Goal: Ask a question: Seek information or help from site administrators or community

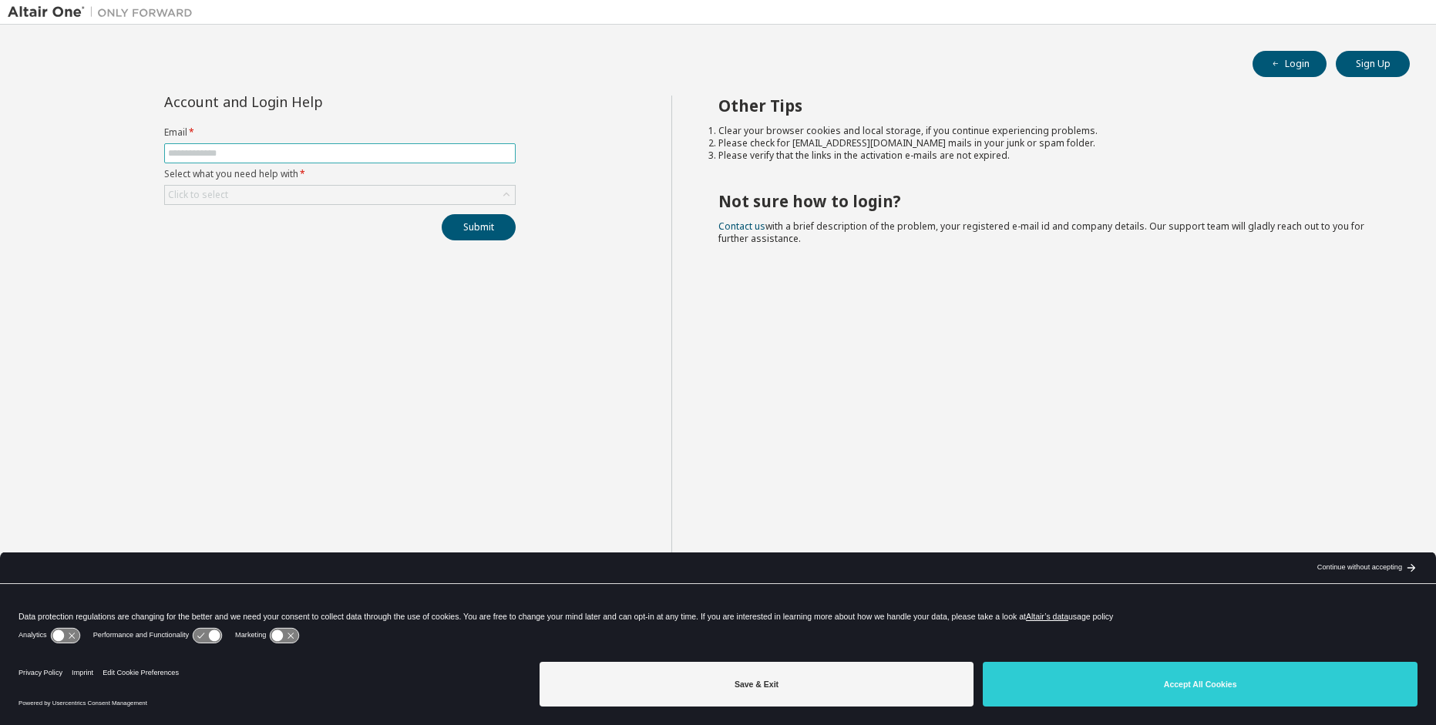
click at [338, 150] on input "text" at bounding box center [340, 153] width 344 height 12
click at [346, 148] on input "text" at bounding box center [340, 153] width 344 height 12
type input "**********"
click at [442, 214] on button "Submit" at bounding box center [479, 227] width 74 height 26
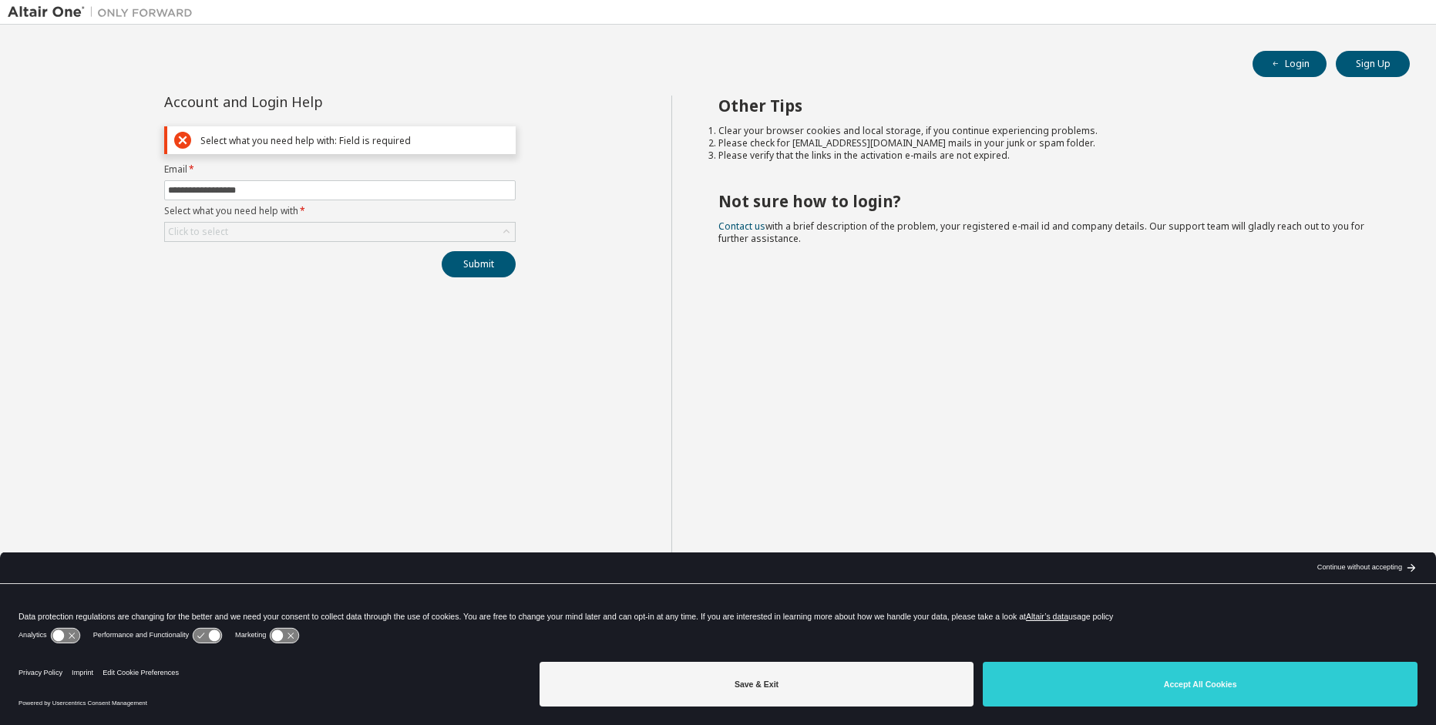
click at [448, 59] on div "Login Sign Up" at bounding box center [718, 64] width 1384 height 26
click at [270, 240] on div "Click to select" at bounding box center [339, 232] width 351 height 20
click at [271, 237] on div "Click to select" at bounding box center [340, 232] width 350 height 18
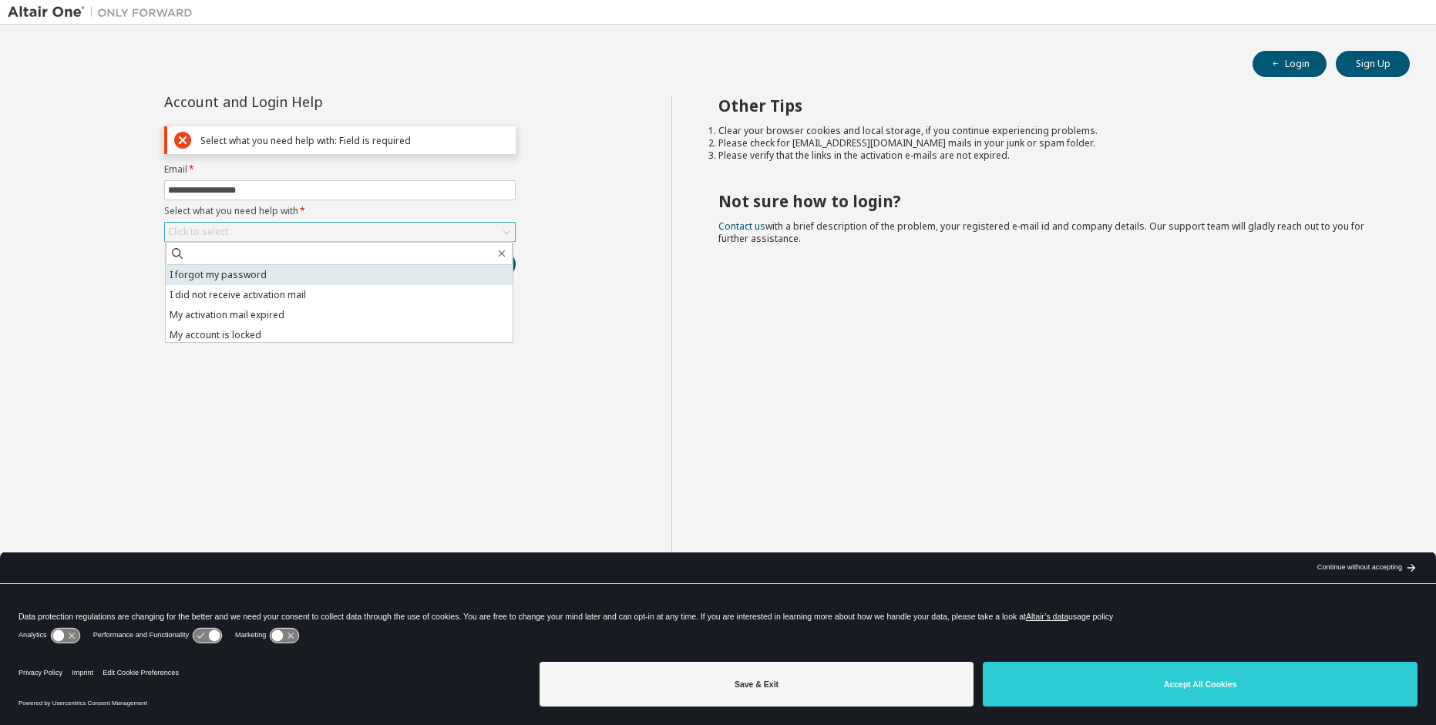
click at [272, 277] on li "I forgot my password" at bounding box center [339, 275] width 347 height 20
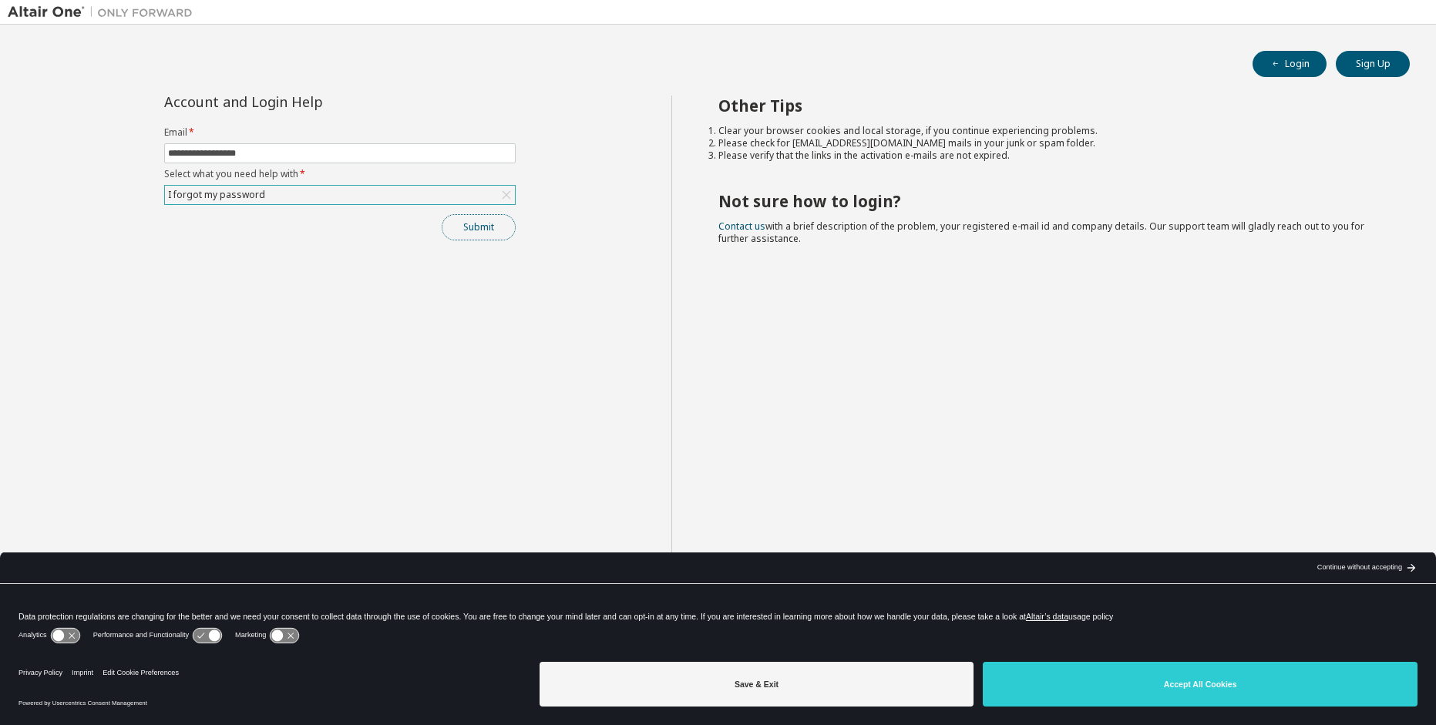
click at [474, 231] on button "Submit" at bounding box center [479, 227] width 74 height 26
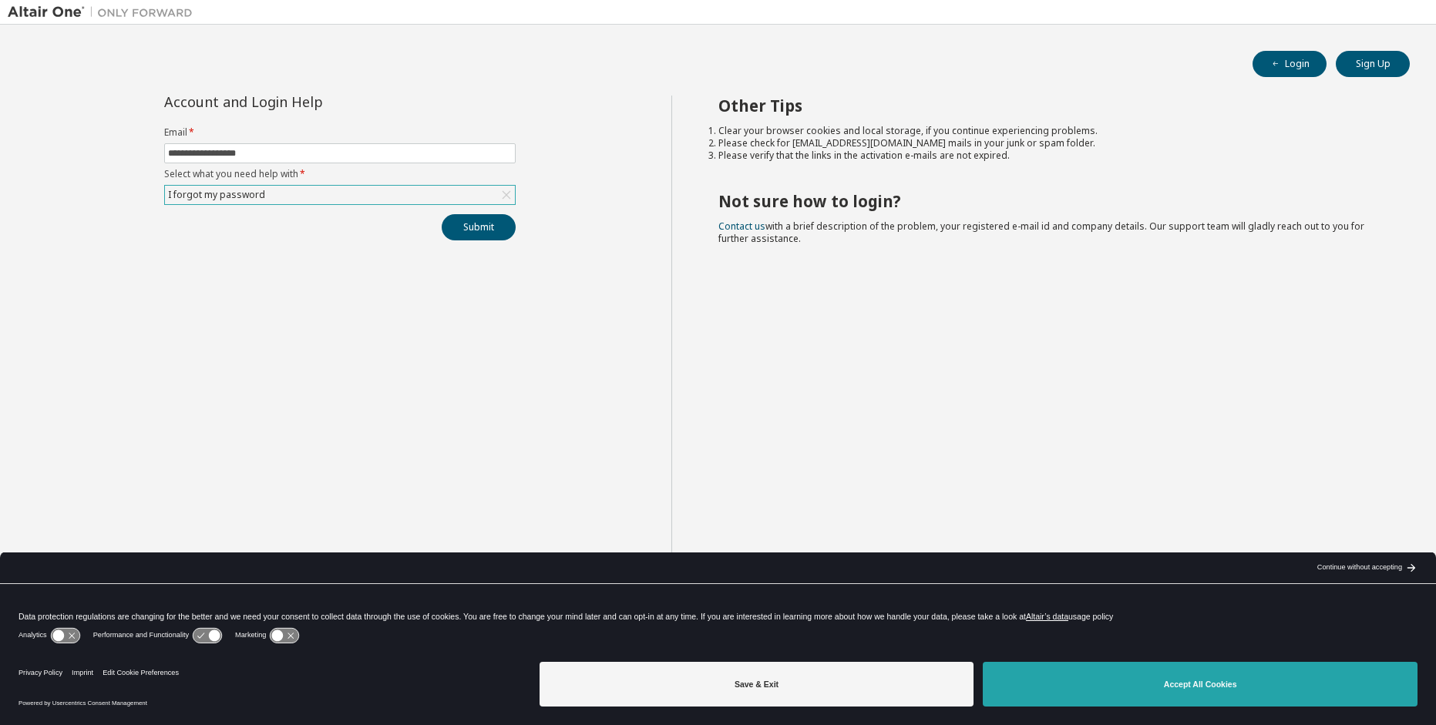
click at [1141, 694] on button "Accept All Cookies" at bounding box center [1200, 684] width 435 height 45
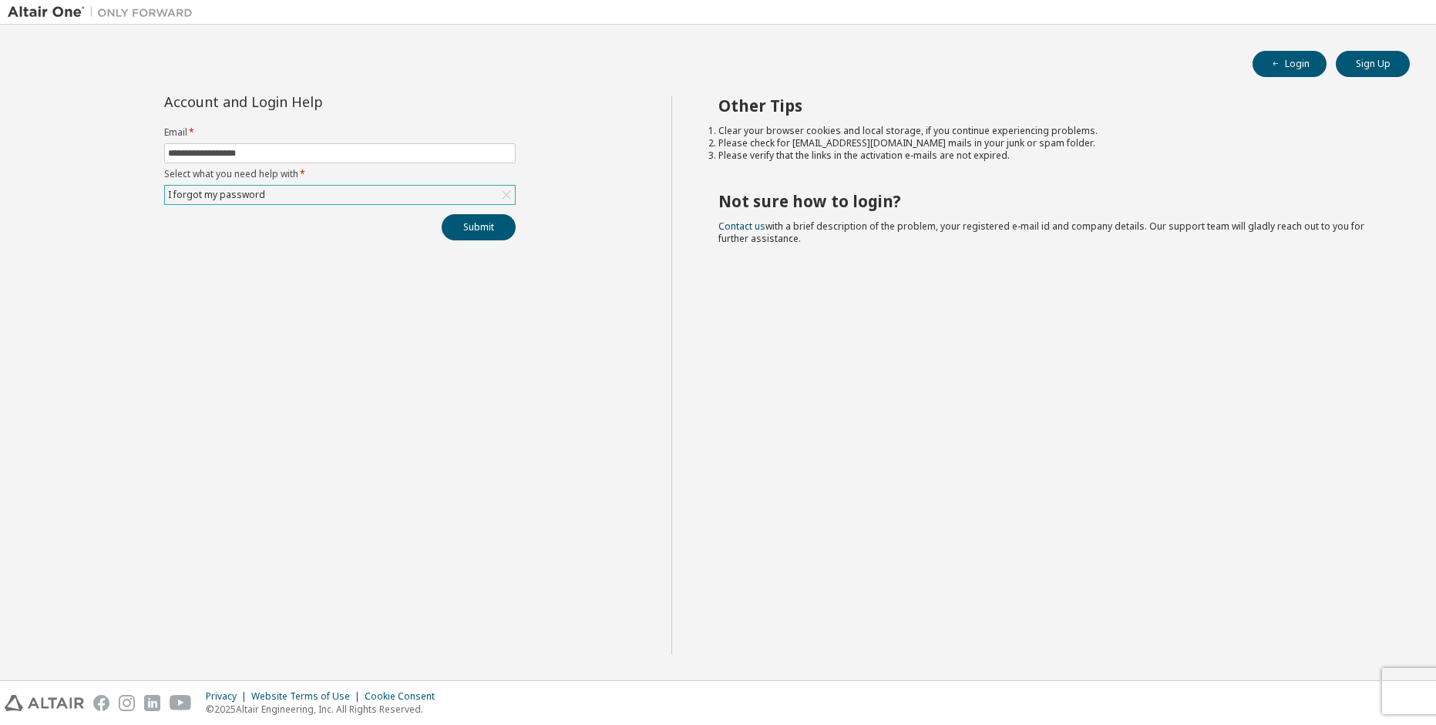
click at [1122, 240] on div "Other Tips Clear your browser cookies and local storage, if you continue experi…" at bounding box center [1049, 375] width 757 height 559
click at [832, 344] on div "Other Tips Clear your browser cookies and local storage, if you continue experi…" at bounding box center [1049, 375] width 757 height 559
click at [587, 155] on div "**********" at bounding box center [340, 375] width 664 height 559
click at [882, 166] on div "Other Tips Clear your browser cookies and local storage, if you continue experi…" at bounding box center [1049, 375] width 757 height 559
click at [267, 194] on div "Click to select" at bounding box center [340, 195] width 350 height 18
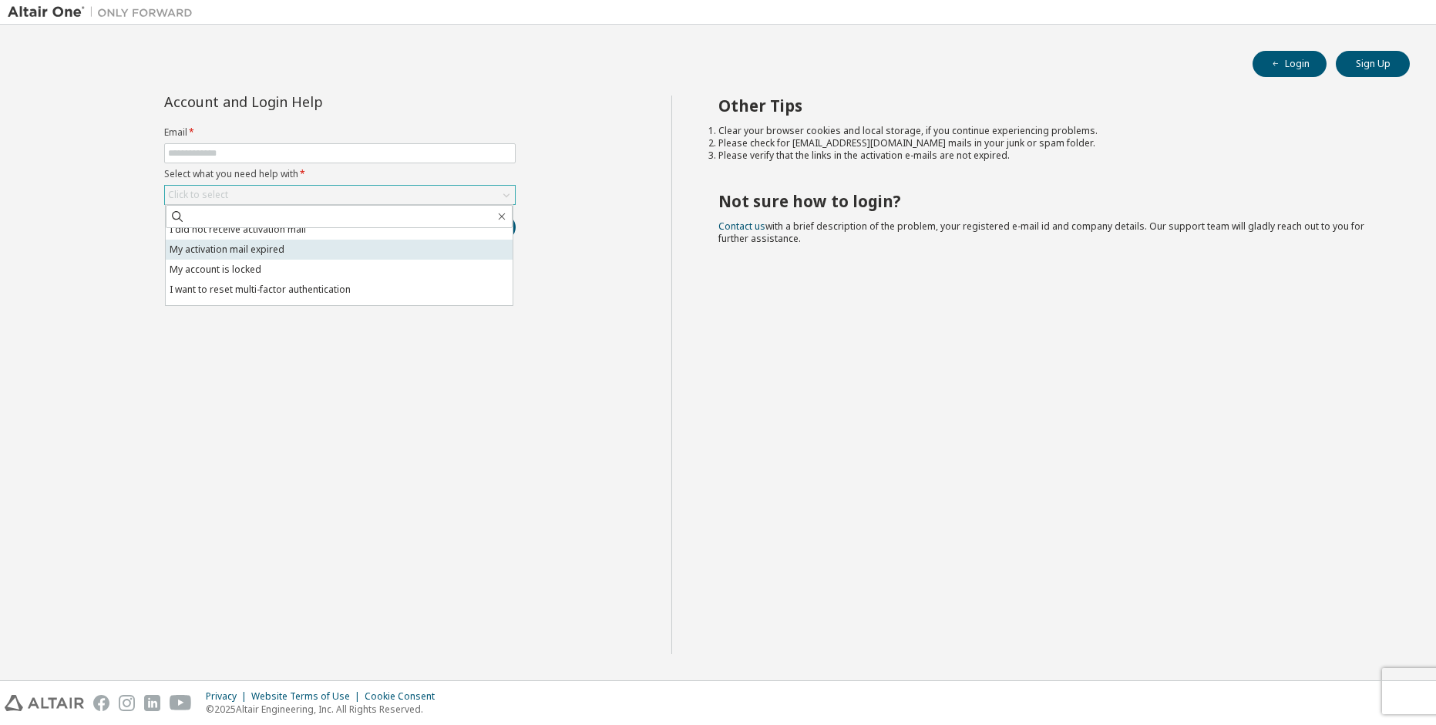
scroll to position [43, 0]
click at [318, 292] on li "I don't know but can't login" at bounding box center [339, 295] width 347 height 20
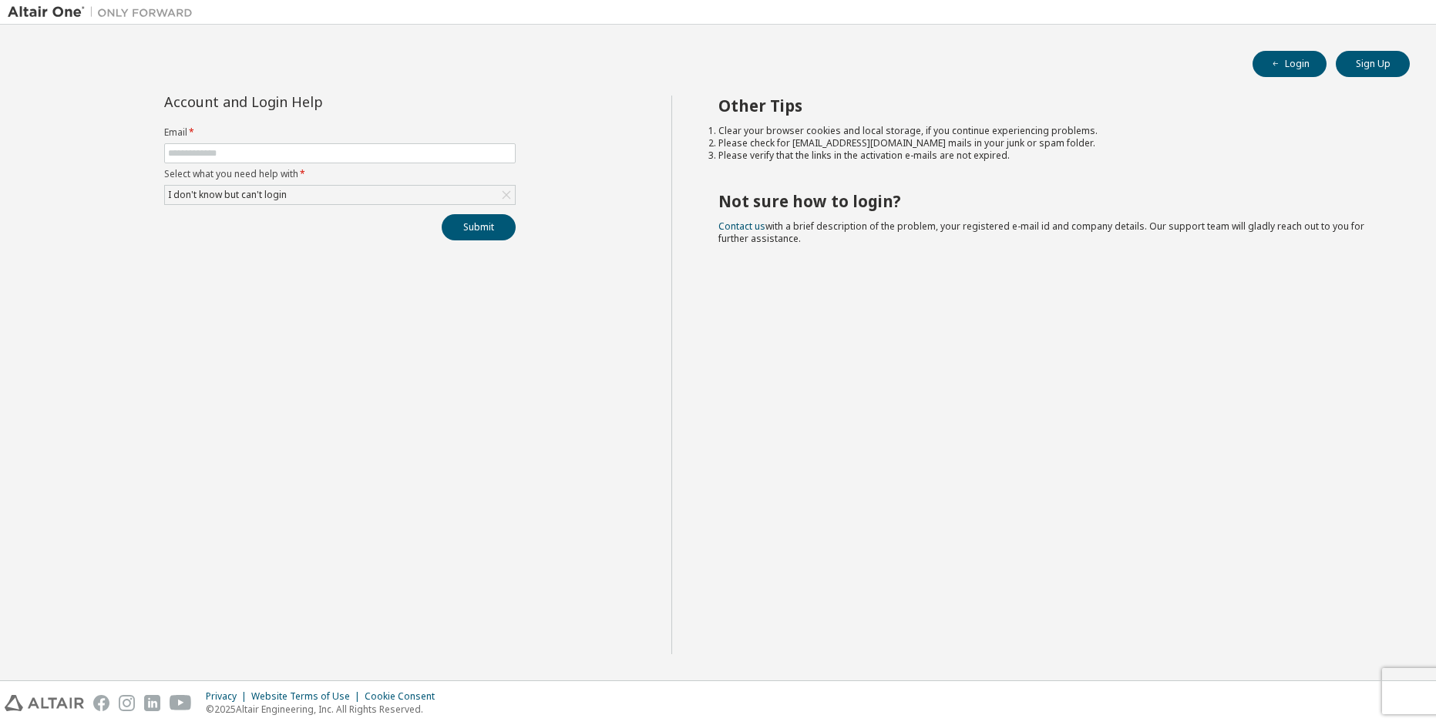
click at [281, 365] on div "Account and Login Help Email * Select what you need help with * I don't know bu…" at bounding box center [340, 375] width 664 height 559
